Goal: Find specific page/section: Find specific page/section

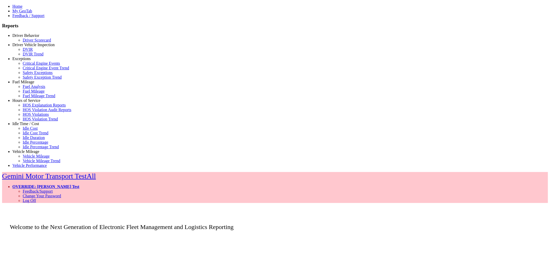
click at [27, 126] on link "Idle Time / Cost" at bounding box center [25, 123] width 27 height 4
click at [31, 149] on link "Idle Percentage Trend" at bounding box center [41, 147] width 36 height 4
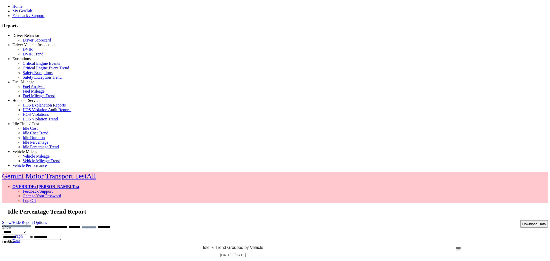
click at [20, 238] on link "Data" at bounding box center [16, 240] width 8 height 4
click at [23, 234] on link "Graph" at bounding box center [17, 236] width 10 height 4
click at [18, 103] on link "Hours of Service" at bounding box center [26, 100] width 28 height 4
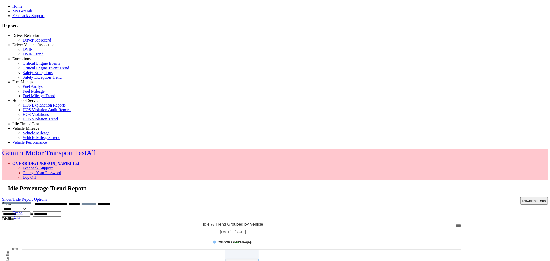
click at [18, 103] on link "Hours of Service" at bounding box center [26, 100] width 28 height 4
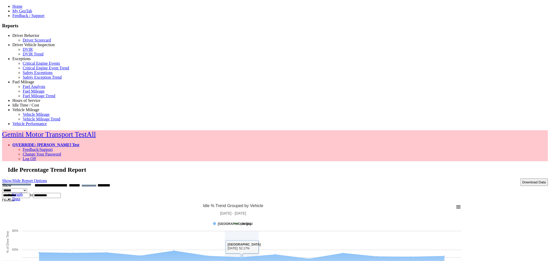
click at [79, 143] on link "OVERRIDE: [PERSON_NAME] Test" at bounding box center [45, 145] width 67 height 4
click at [36, 156] on link "Log Off" at bounding box center [29, 158] width 13 height 4
